Goal: Task Accomplishment & Management: Manage account settings

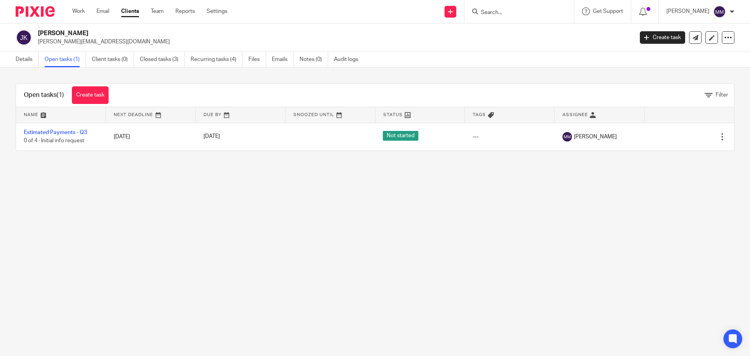
click at [77, 132] on link "Estimated Payments - Q3" at bounding box center [55, 132] width 63 height 5
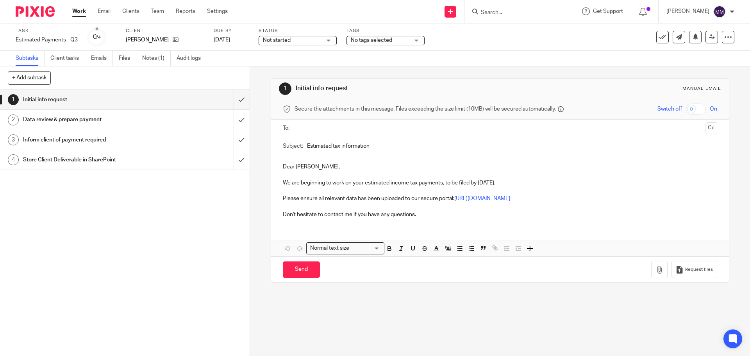
click at [299, 43] on span "Not started" at bounding box center [292, 40] width 59 height 8
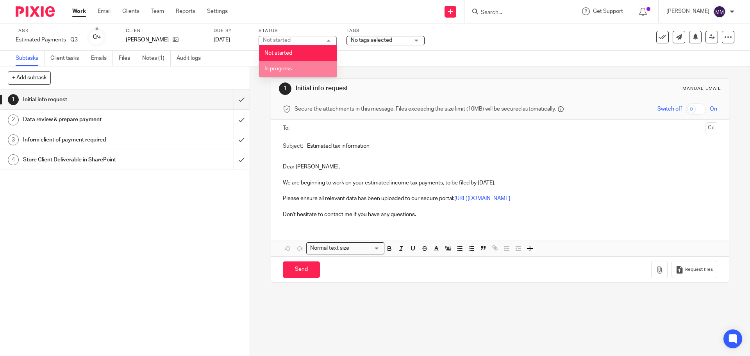
click at [292, 69] on li "In progress" at bounding box center [297, 69] width 77 height 16
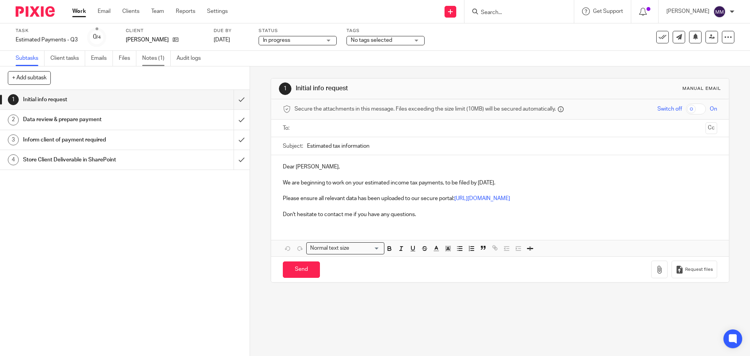
click at [153, 62] on link "Notes (1)" at bounding box center [156, 58] width 28 height 15
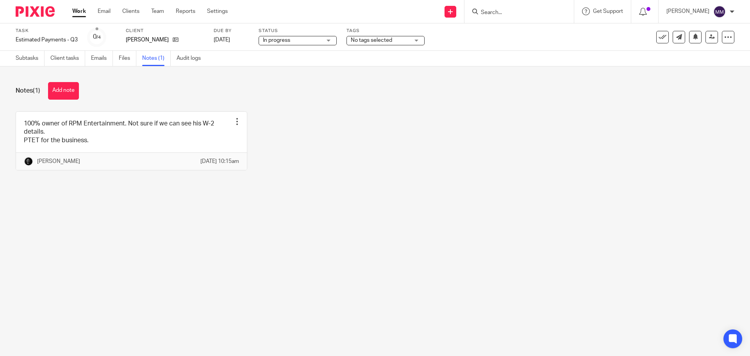
click at [399, 40] on span "No tags selected" at bounding box center [380, 40] width 59 height 8
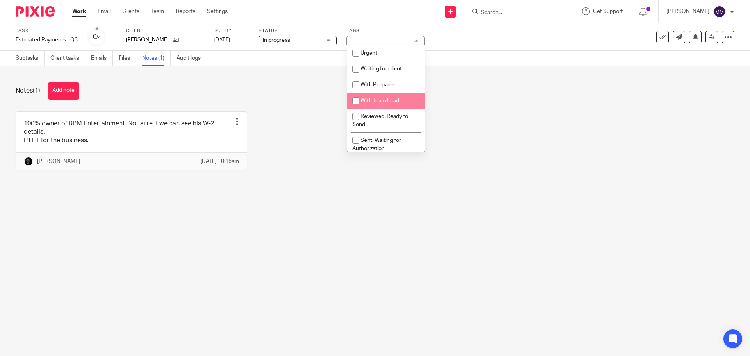
click at [391, 97] on li "With Team Lead" at bounding box center [385, 101] width 77 height 16
checkbox input "true"
click at [479, 97] on div "Notes (1) Add note" at bounding box center [375, 91] width 718 height 18
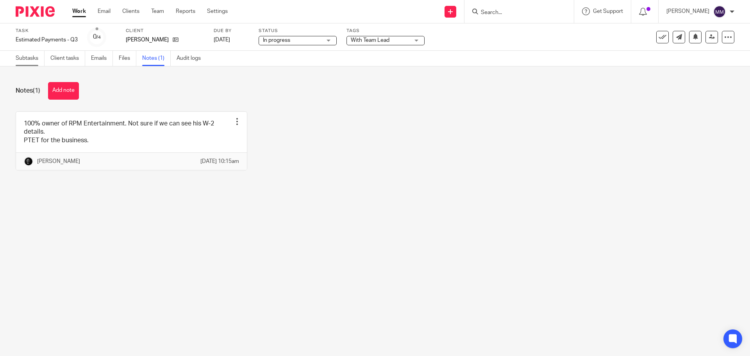
click at [23, 57] on link "Subtasks" at bounding box center [30, 58] width 29 height 15
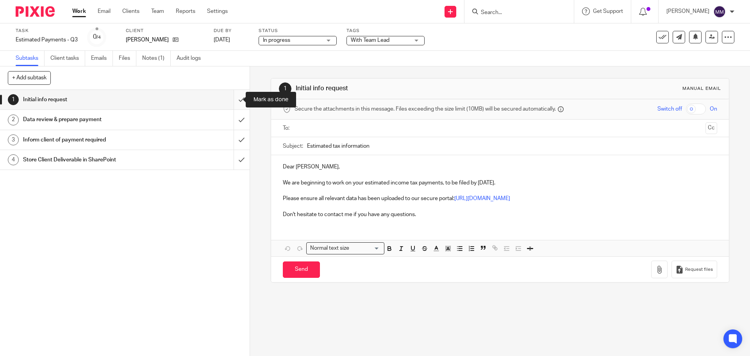
click at [232, 100] on input "submit" at bounding box center [124, 100] width 249 height 20
click at [235, 114] on input "submit" at bounding box center [124, 120] width 249 height 20
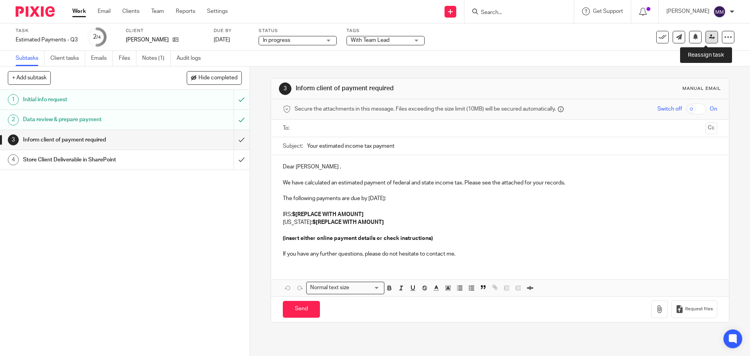
click at [709, 36] on icon at bounding box center [712, 37] width 6 height 6
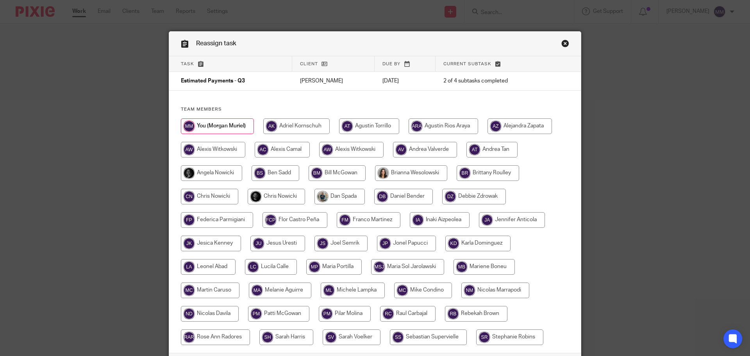
click at [266, 192] on input "radio" at bounding box center [275, 197] width 57 height 16
radio input "true"
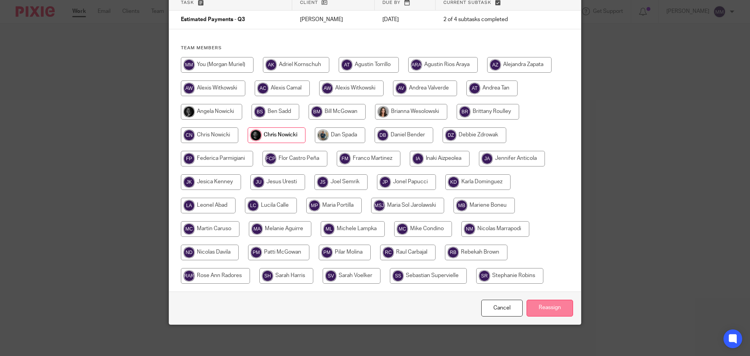
click at [547, 301] on input "Reassign" at bounding box center [549, 307] width 46 height 17
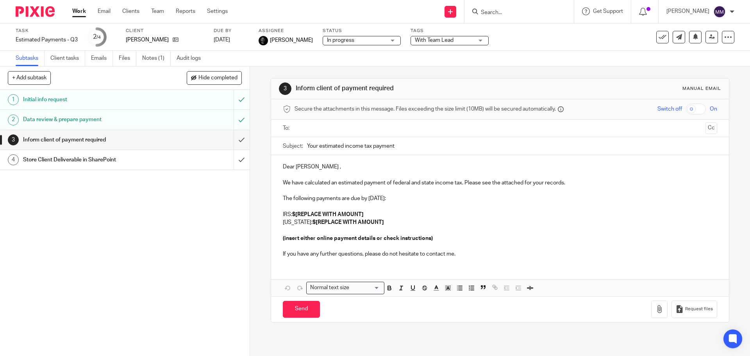
click at [77, 12] on link "Work" at bounding box center [79, 11] width 14 height 8
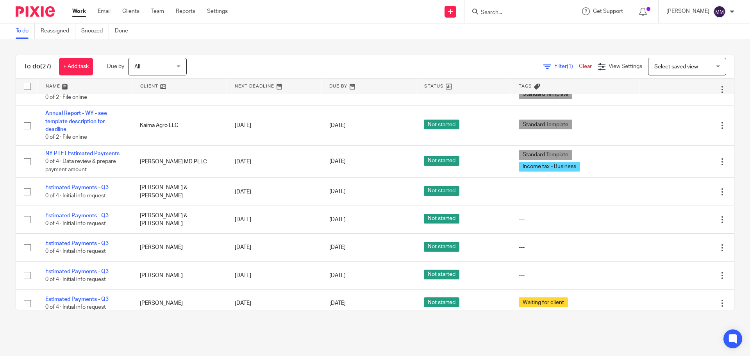
scroll to position [273, 0]
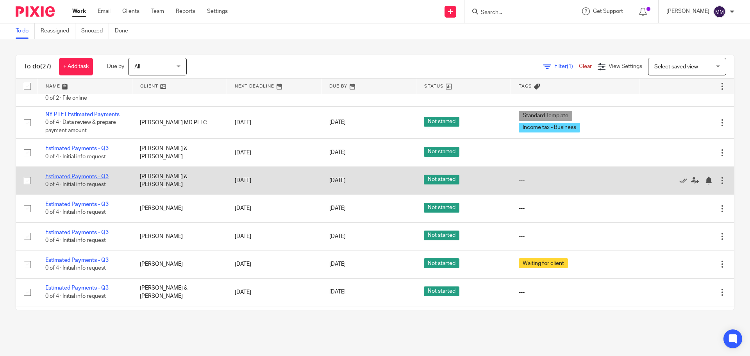
click at [98, 177] on link "Estimated Payments - Q3" at bounding box center [76, 176] width 63 height 5
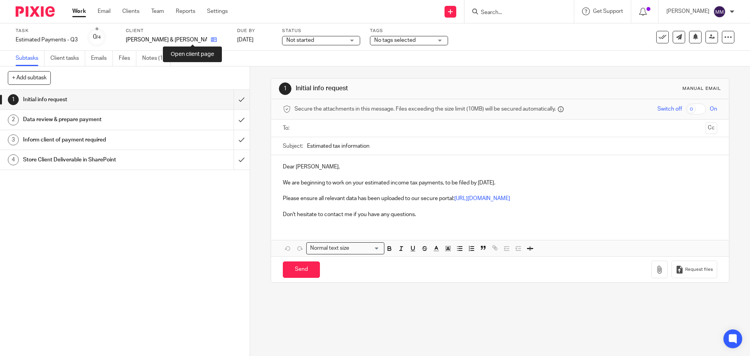
click at [211, 37] on icon at bounding box center [214, 40] width 6 height 6
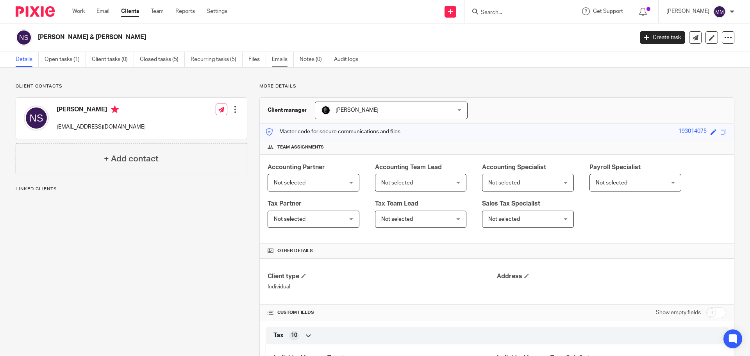
click at [275, 58] on link "Emails" at bounding box center [283, 59] width 22 height 15
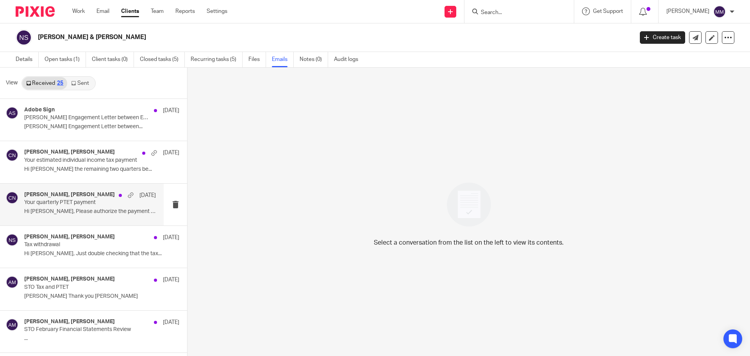
click at [112, 204] on p "Your quarterly PTET payment" at bounding box center [76, 202] width 105 height 7
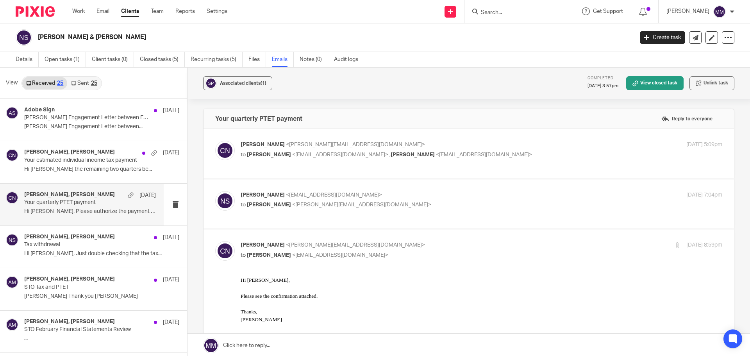
click at [470, 148] on p "Chris Nowicki <chris@getexact.com>" at bounding box center [400, 145] width 321 height 8
checkbox input "true"
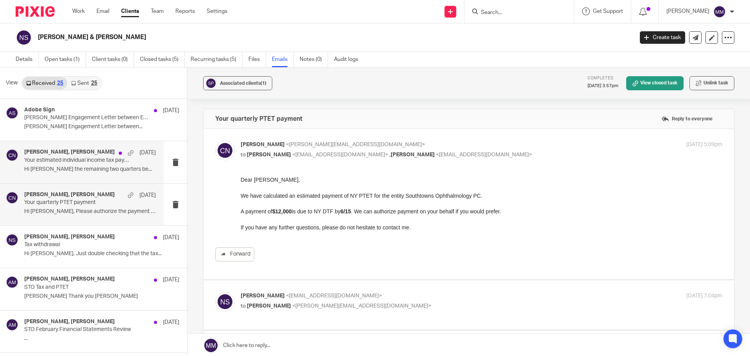
click at [91, 164] on div "Nate Simmons, Chris Nowicki May 29 Your estimated individual income tax payment…" at bounding box center [90, 162] width 132 height 26
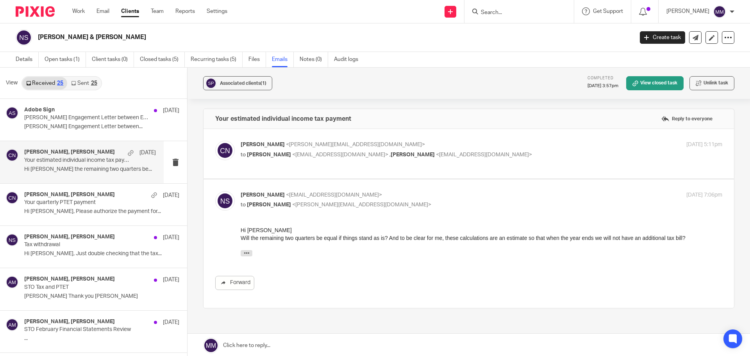
click at [557, 153] on div "Chris Nowicki <chris@getexact.com> to Nate Simmons <nls184@gmail.com> , Alexis …" at bounding box center [480, 151] width 481 height 20
checkbox input "true"
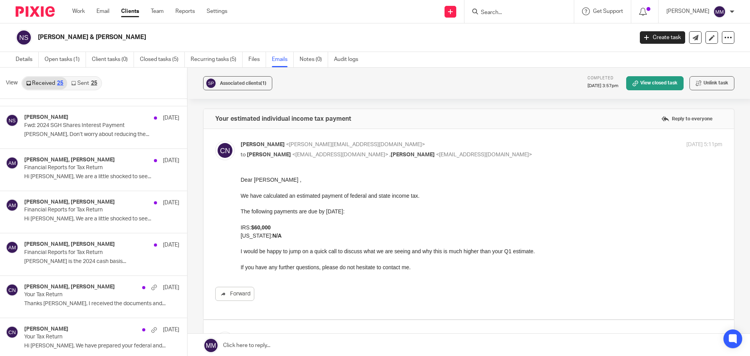
scroll to position [312, 0]
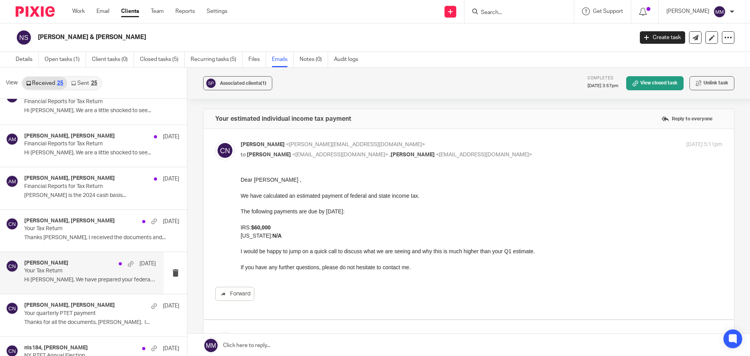
click at [88, 270] on p "Your Tax Return" at bounding box center [76, 270] width 105 height 7
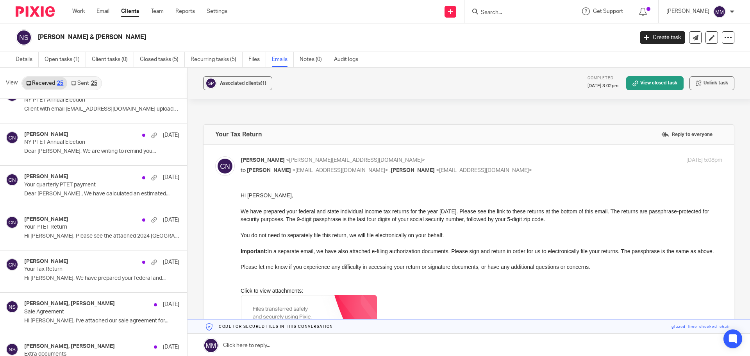
scroll to position [586, 0]
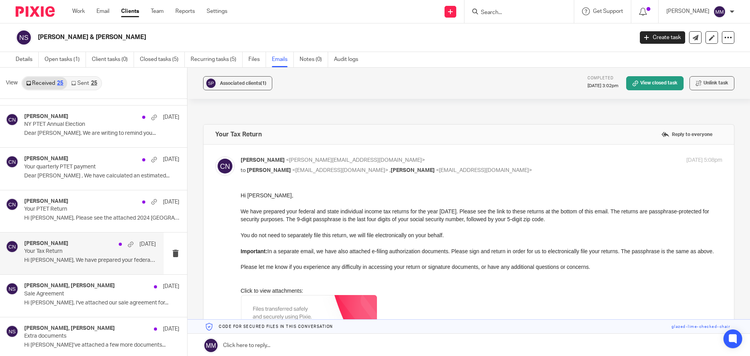
click at [102, 249] on p "Your Tax Return" at bounding box center [76, 251] width 105 height 7
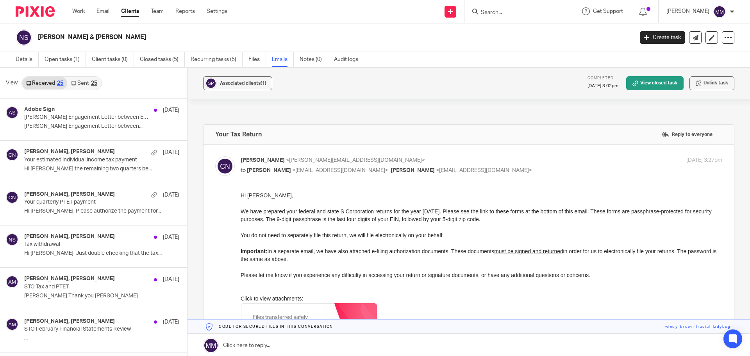
scroll to position [0, 0]
click at [58, 61] on link "Open tasks (1)" at bounding box center [65, 59] width 41 height 15
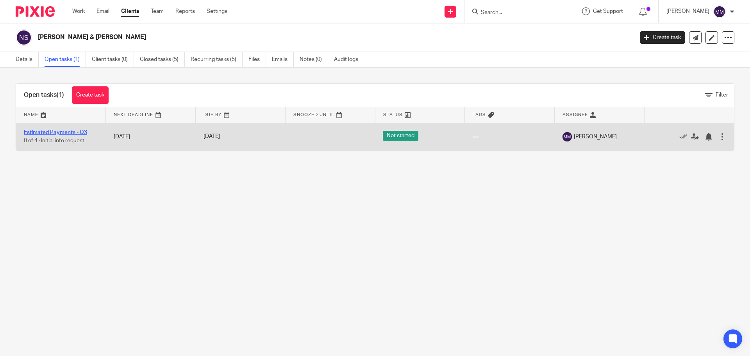
click at [74, 134] on link "Estimated Payments - Q3" at bounding box center [55, 132] width 63 height 5
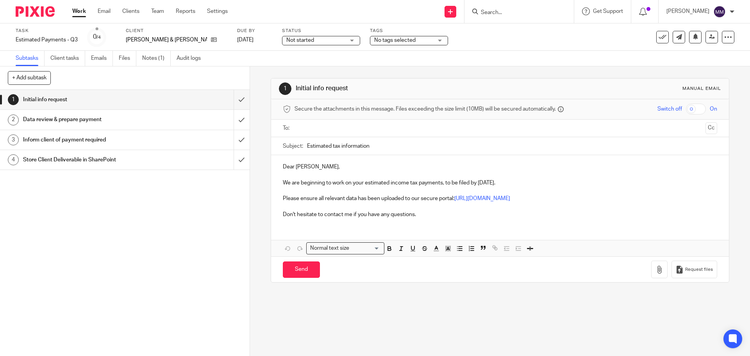
click at [318, 43] on span "Not started" at bounding box center [315, 40] width 59 height 8
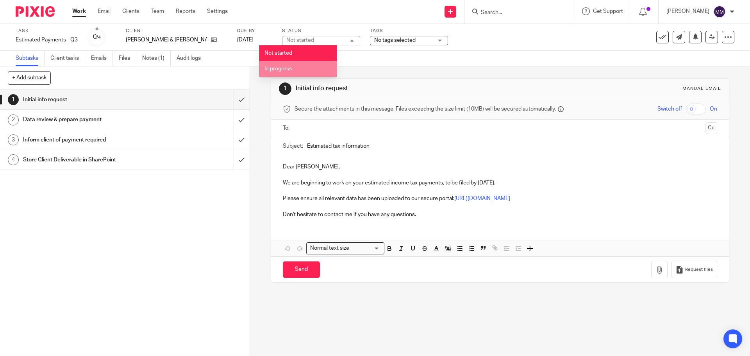
click at [300, 71] on li "In progress" at bounding box center [297, 69] width 77 height 16
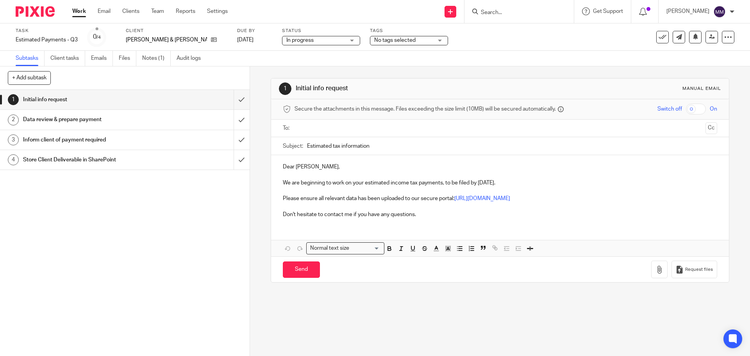
click at [384, 41] on span "No tags selected" at bounding box center [394, 39] width 41 height 5
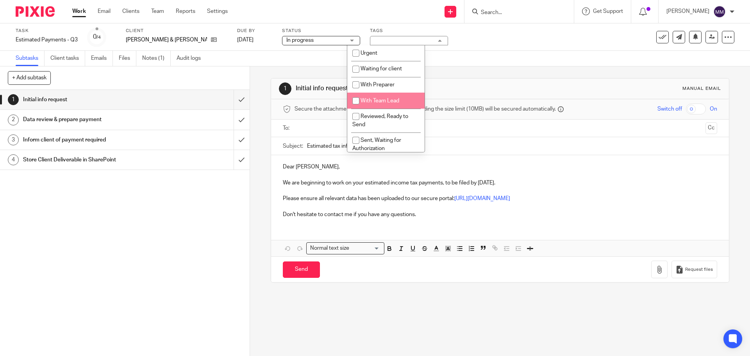
click at [398, 94] on li "With Team Lead" at bounding box center [385, 101] width 77 height 16
checkbox input "true"
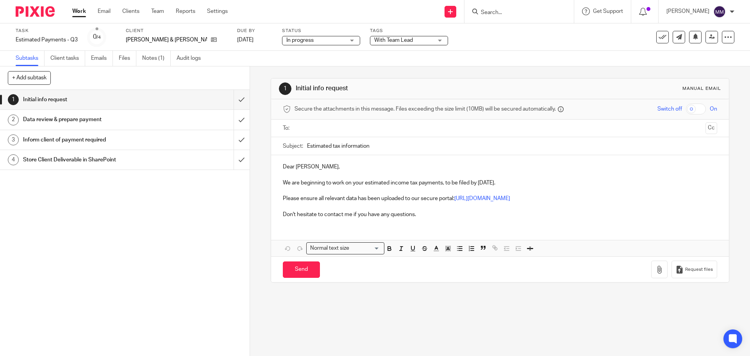
click at [533, 62] on div "Subtasks Client tasks Emails Files Notes (1) Audit logs" at bounding box center [375, 59] width 750 height 16
click at [237, 97] on input "submit" at bounding box center [124, 100] width 249 height 20
click at [231, 118] on input "submit" at bounding box center [124, 120] width 249 height 20
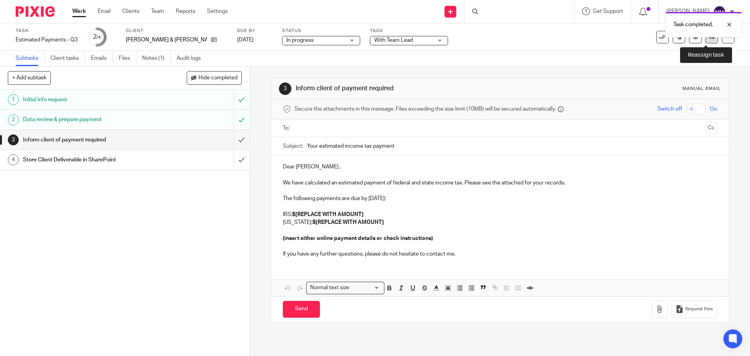
click at [705, 40] on link at bounding box center [711, 37] width 12 height 12
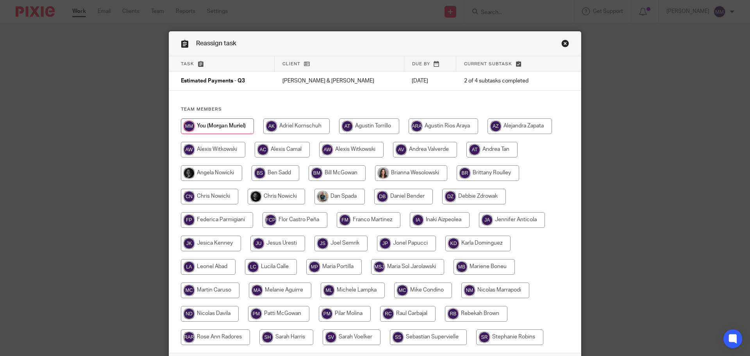
click at [285, 200] on input "radio" at bounding box center [275, 197] width 57 height 16
radio input "true"
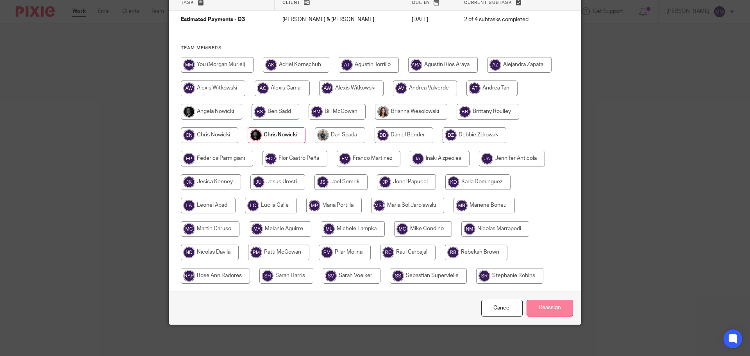
click at [551, 307] on input "Reassign" at bounding box center [549, 307] width 46 height 17
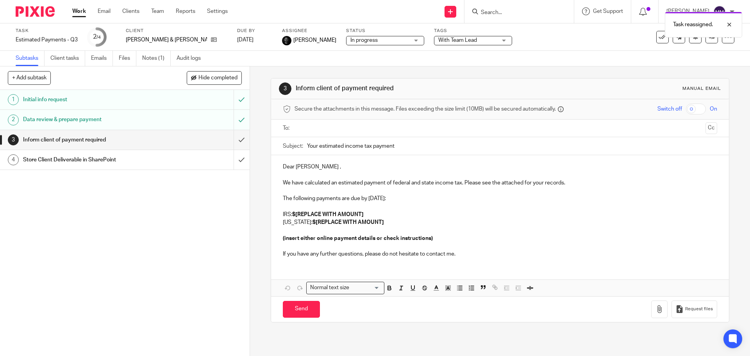
click at [78, 14] on link "Work" at bounding box center [79, 11] width 14 height 8
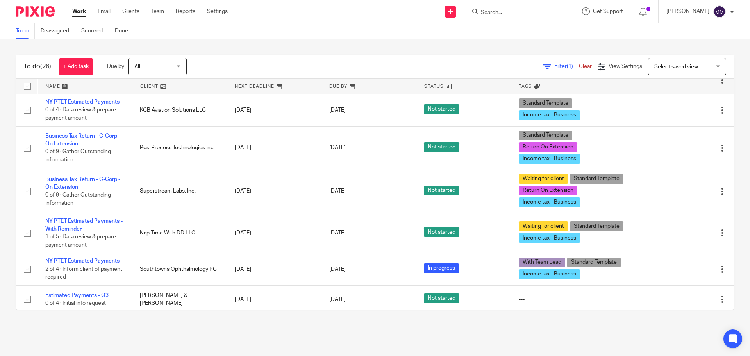
scroll to position [660, 0]
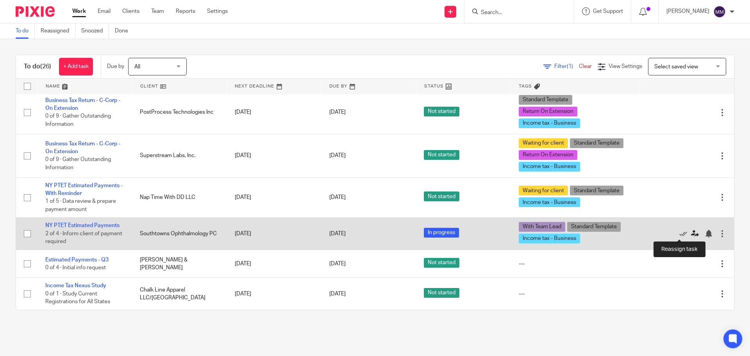
click at [691, 232] on icon at bounding box center [695, 234] width 8 height 8
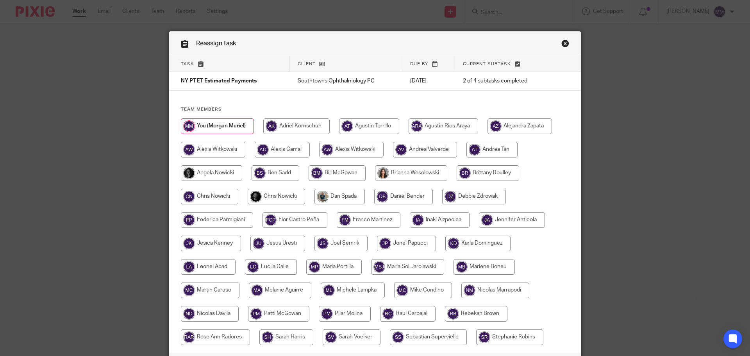
click at [290, 194] on input "radio" at bounding box center [275, 197] width 57 height 16
radio input "true"
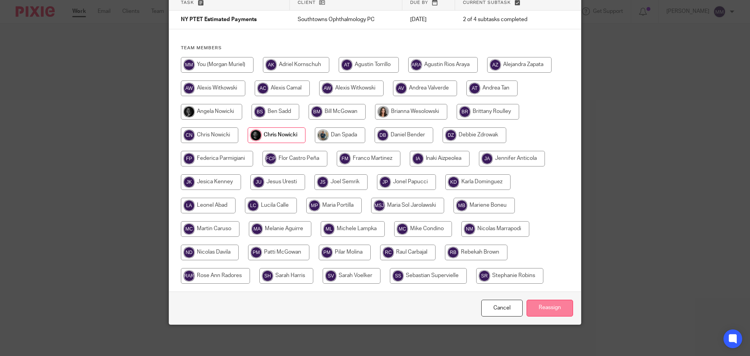
click at [561, 310] on input "Reassign" at bounding box center [549, 307] width 46 height 17
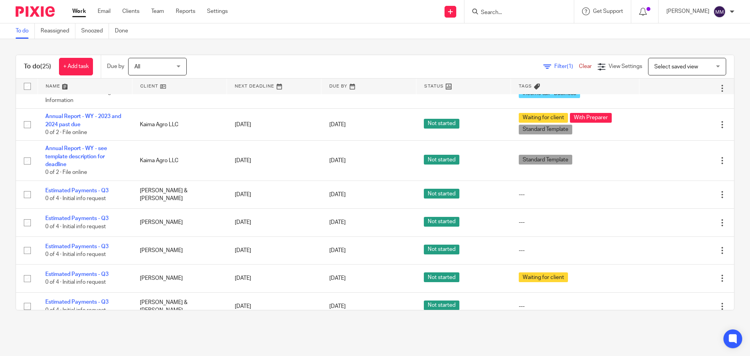
scroll to position [198, 0]
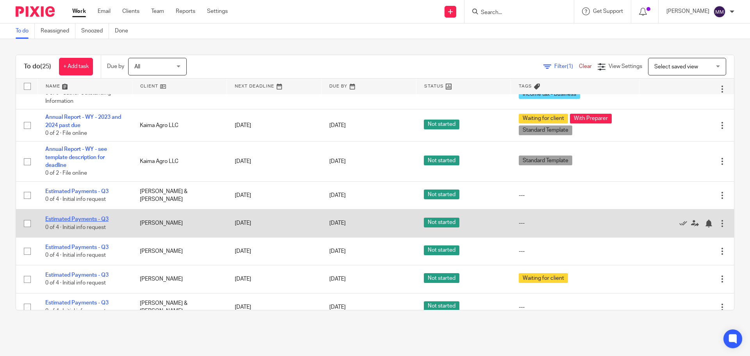
click at [99, 218] on link "Estimated Payments - Q3" at bounding box center [76, 218] width 63 height 5
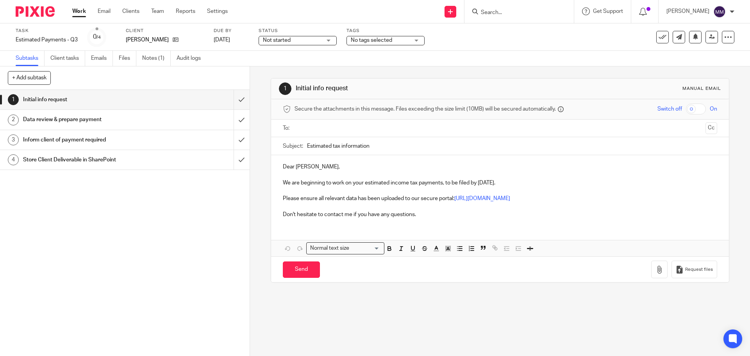
click at [160, 45] on div "Client Nik Ninos" at bounding box center [165, 37] width 78 height 19
click at [156, 58] on link "Notes (1)" at bounding box center [156, 58] width 28 height 15
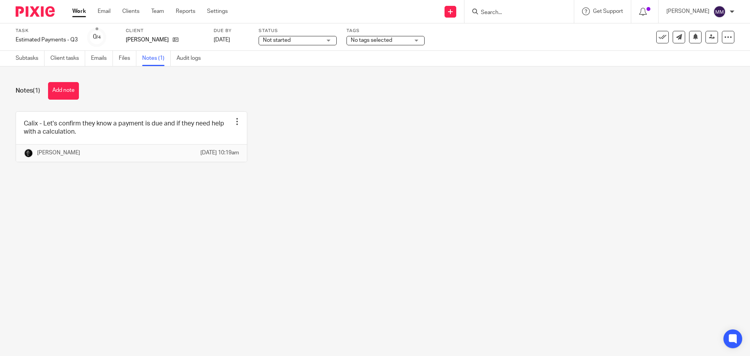
click at [78, 10] on link "Work" at bounding box center [79, 11] width 14 height 8
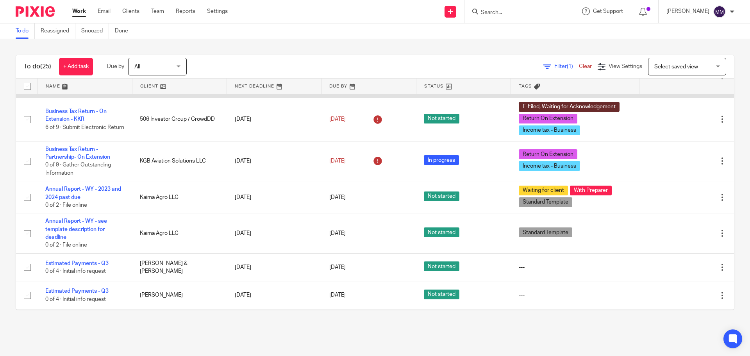
scroll to position [195, 0]
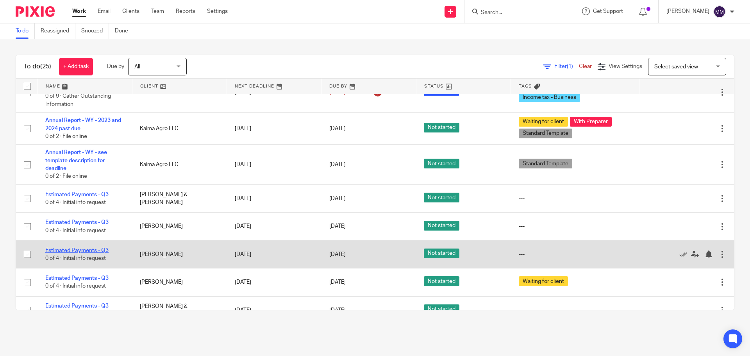
click at [101, 251] on link "Estimated Payments - Q3" at bounding box center [76, 249] width 63 height 5
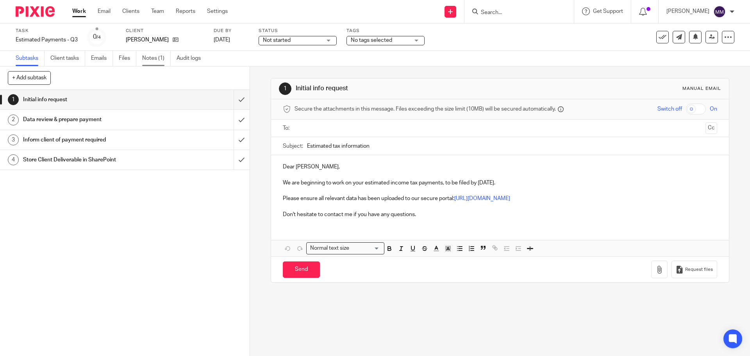
click at [154, 59] on link "Notes (1)" at bounding box center [156, 58] width 28 height 15
